Goal: Navigation & Orientation: Find specific page/section

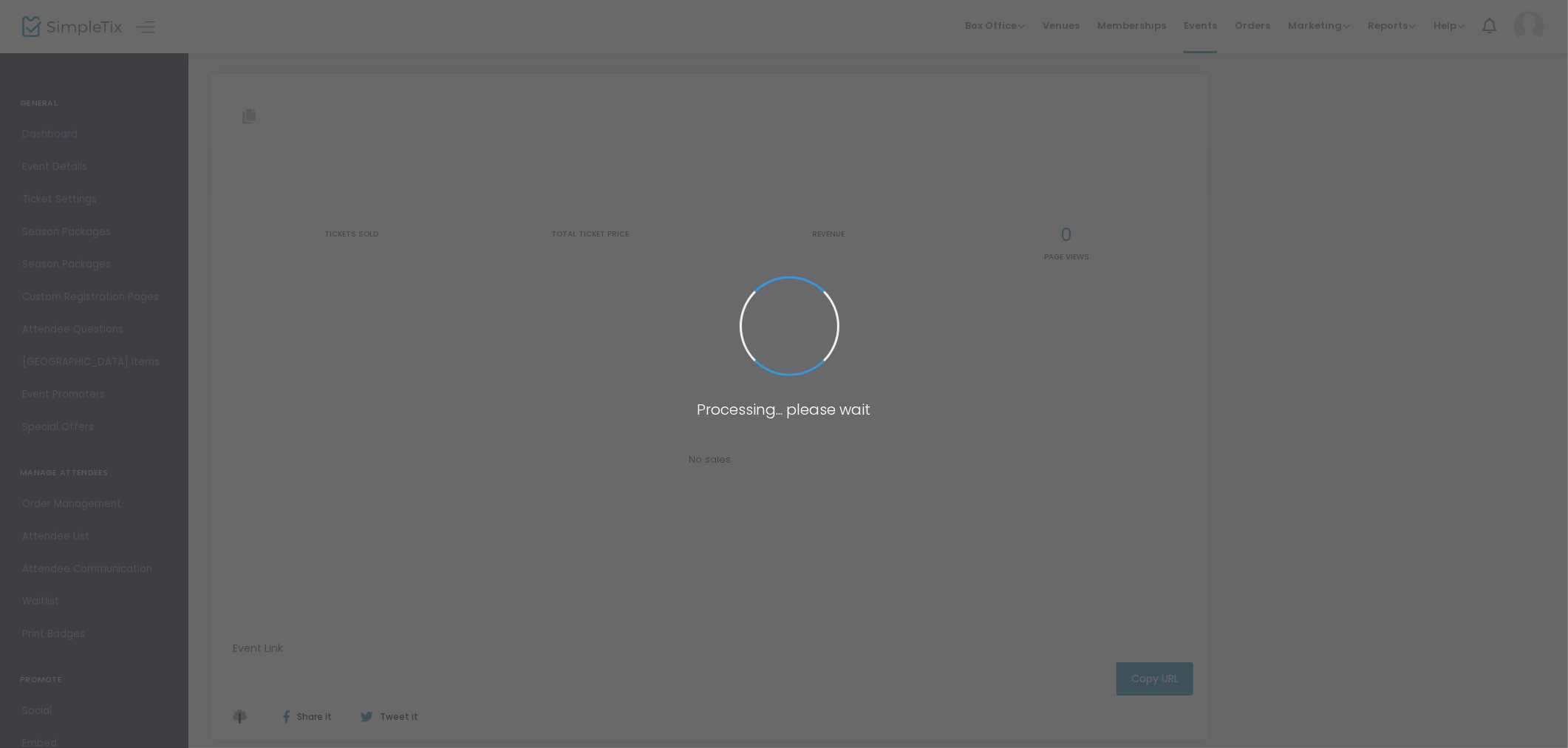
type input "[URL][DOMAIN_NAME]"
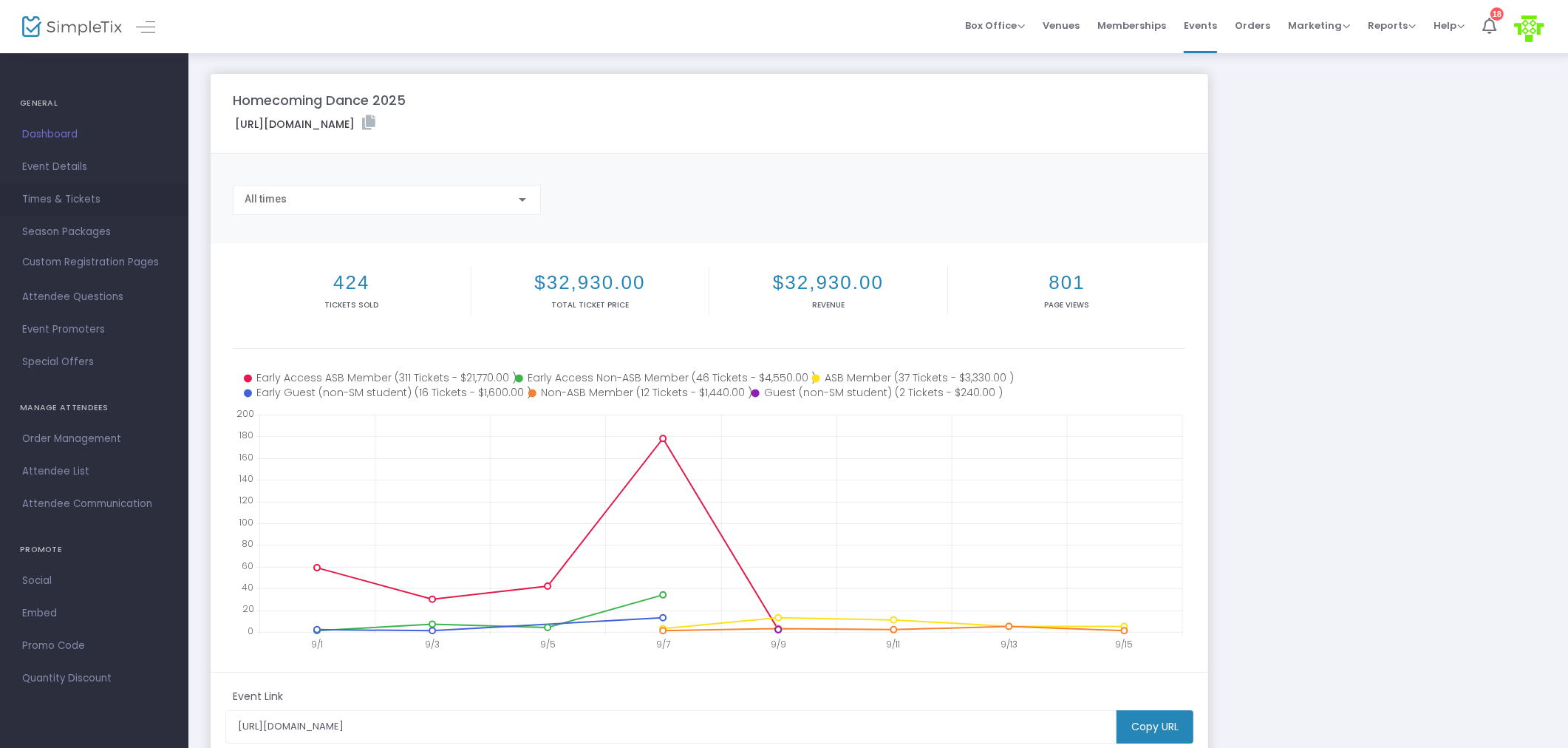
click at [38, 197] on span "Times & Tickets" at bounding box center [95, 199] width 145 height 19
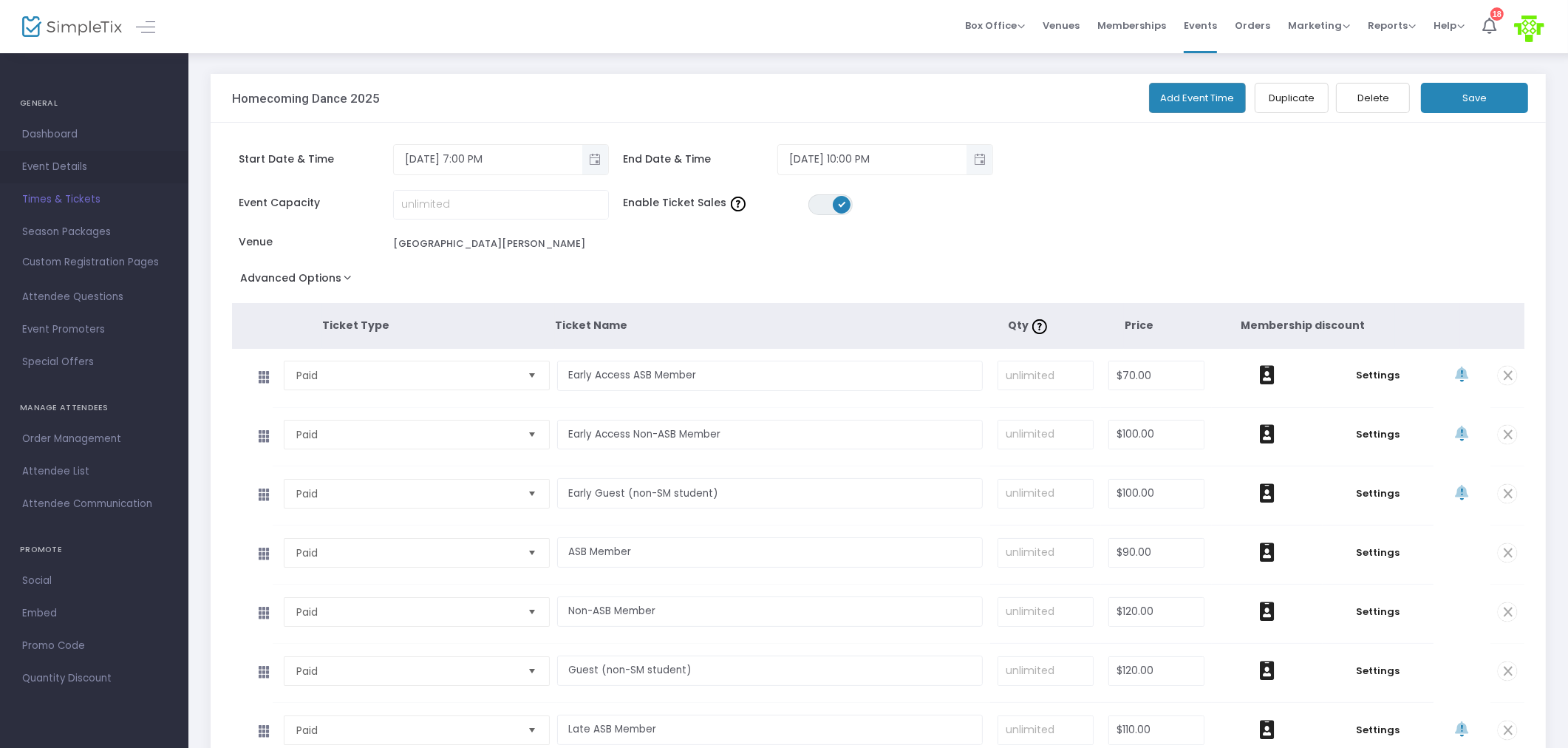
click at [54, 160] on span "Event Details" at bounding box center [95, 167] width 145 height 19
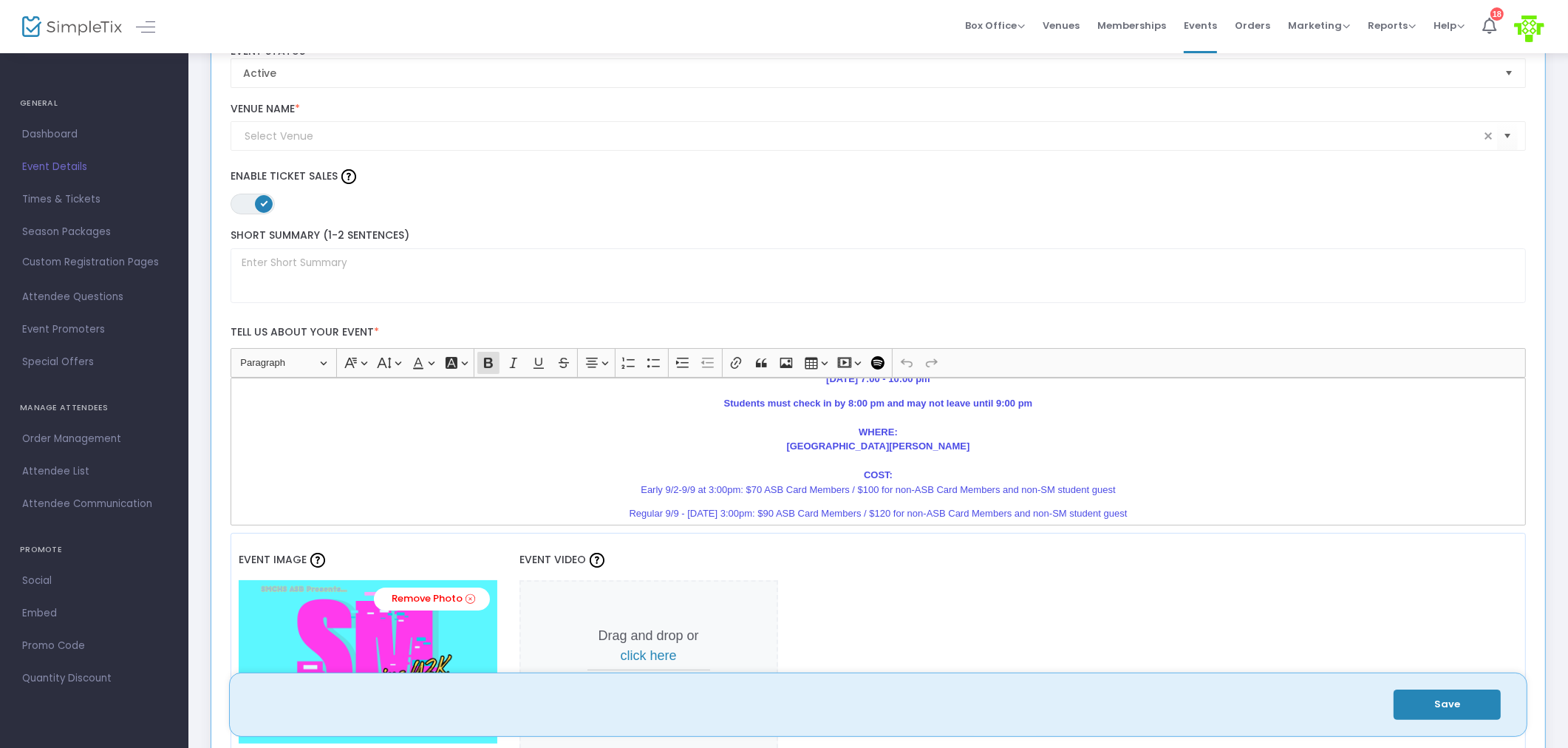
scroll to position [164, 0]
